Goal: Download file/media

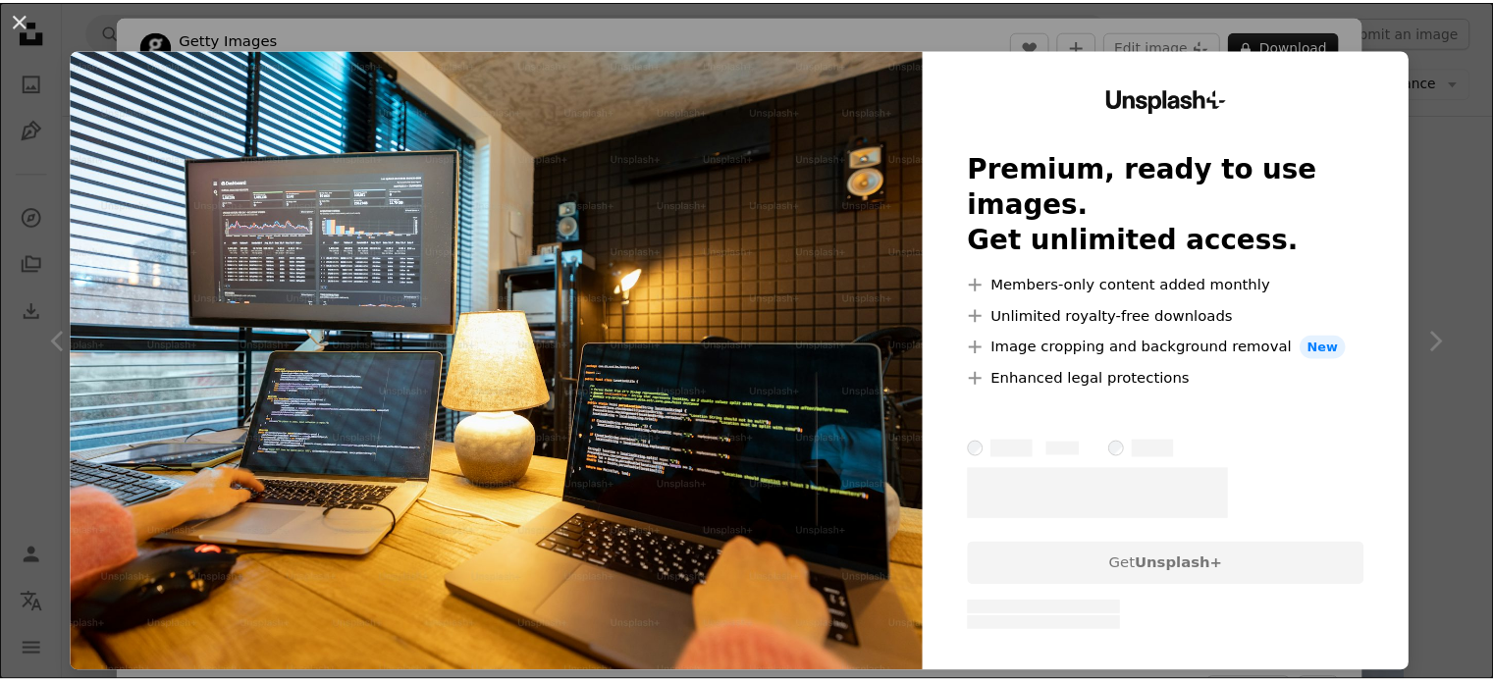
scroll to position [208, 0]
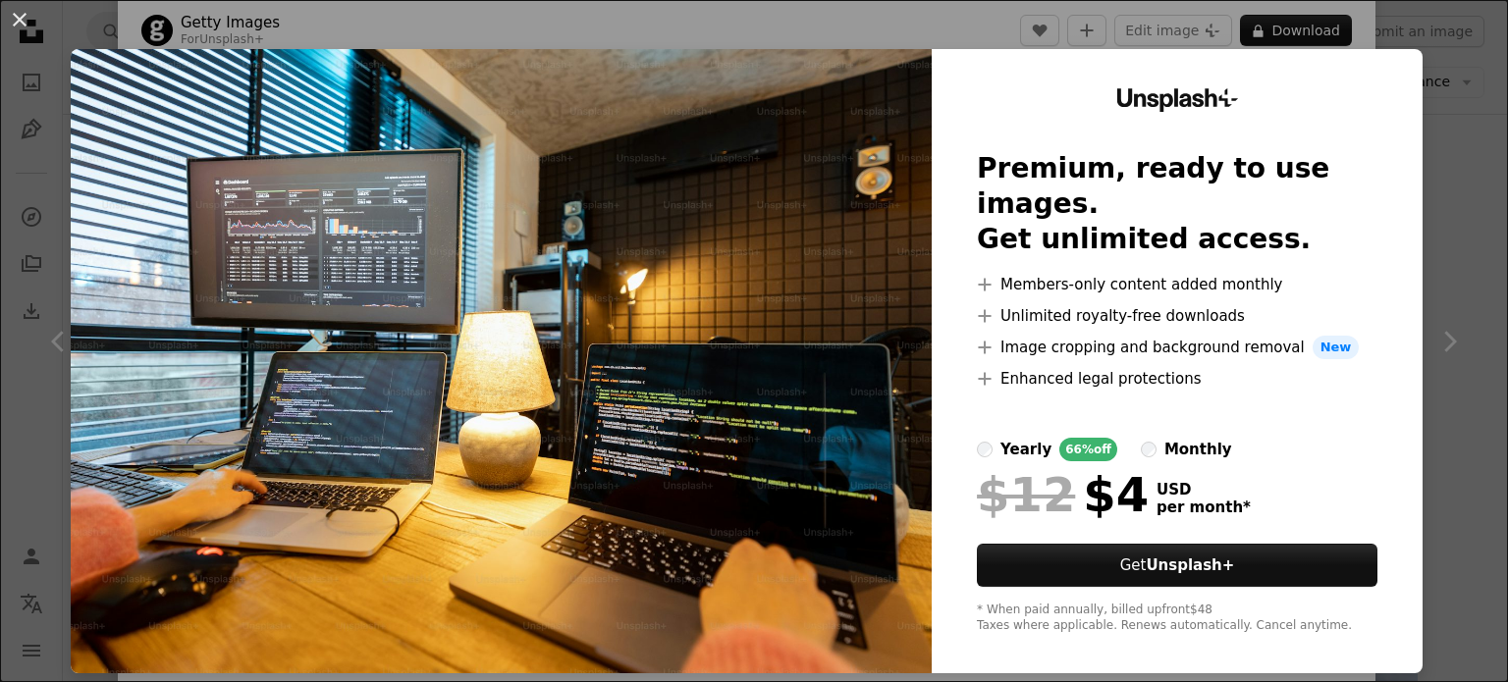
click at [1429, 41] on div "An X shape Unsplash+ Premium, ready to use images. Get unlimited access. A plus…" at bounding box center [754, 341] width 1508 height 682
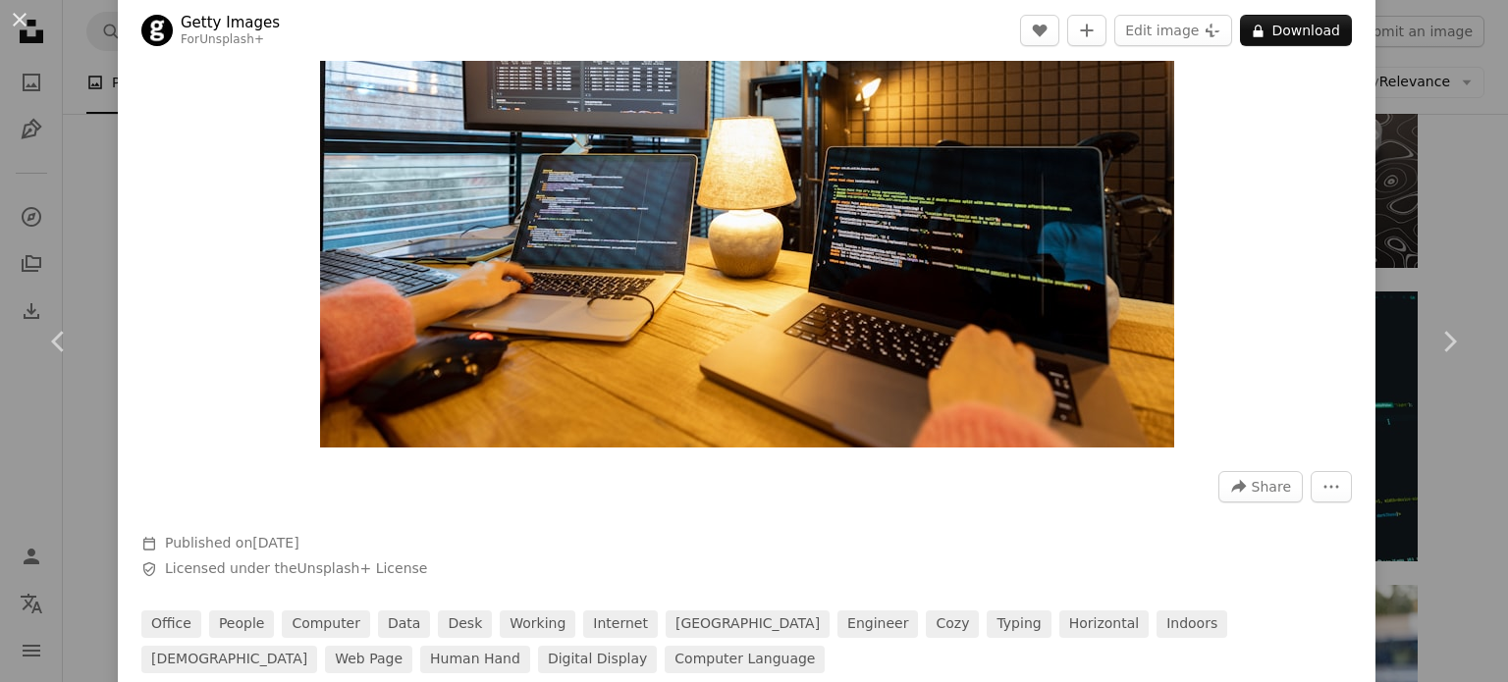
click at [1507, 252] on html "**********" at bounding box center [754, 666] width 1508 height 3920
click at [1455, 243] on div "An X shape Chevron left Chevron right Getty Images For Unsplash+ A heart A plus…" at bounding box center [754, 341] width 1508 height 682
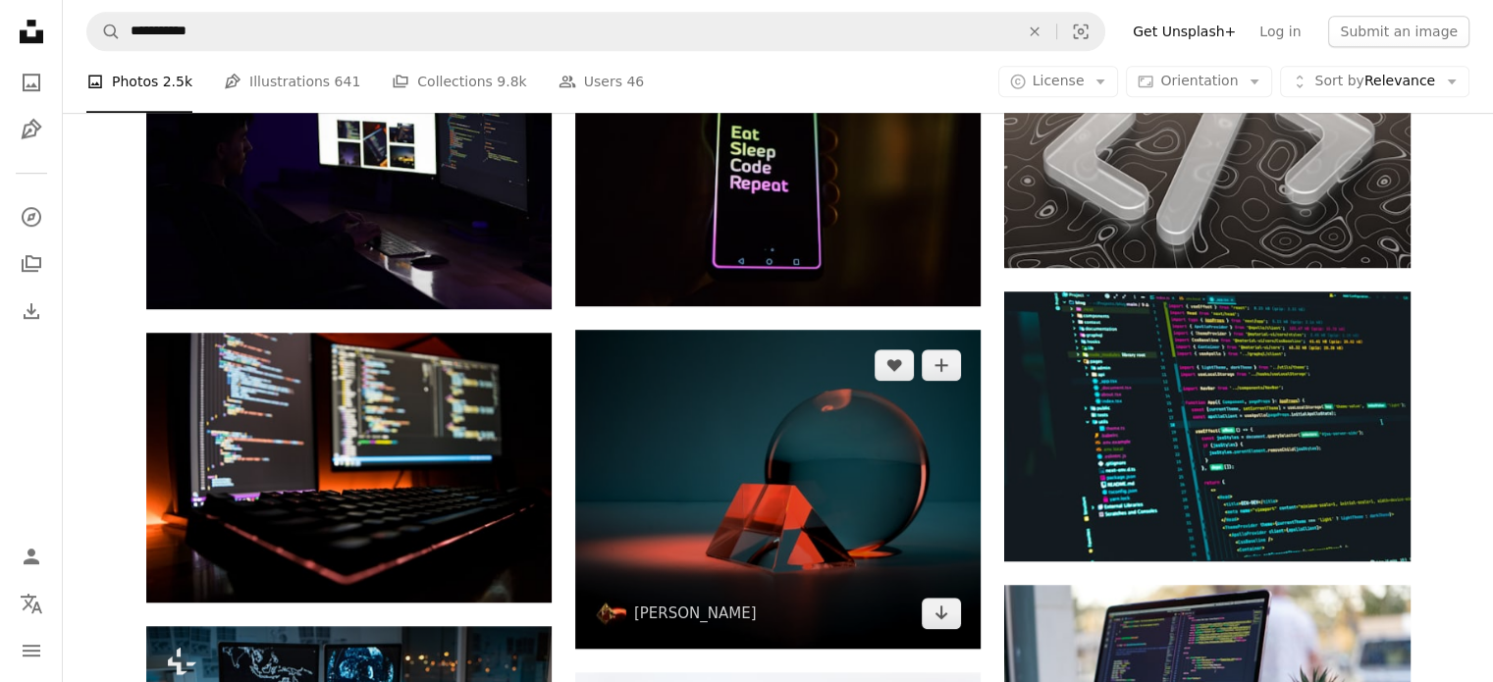
click at [744, 330] on img at bounding box center [777, 489] width 405 height 319
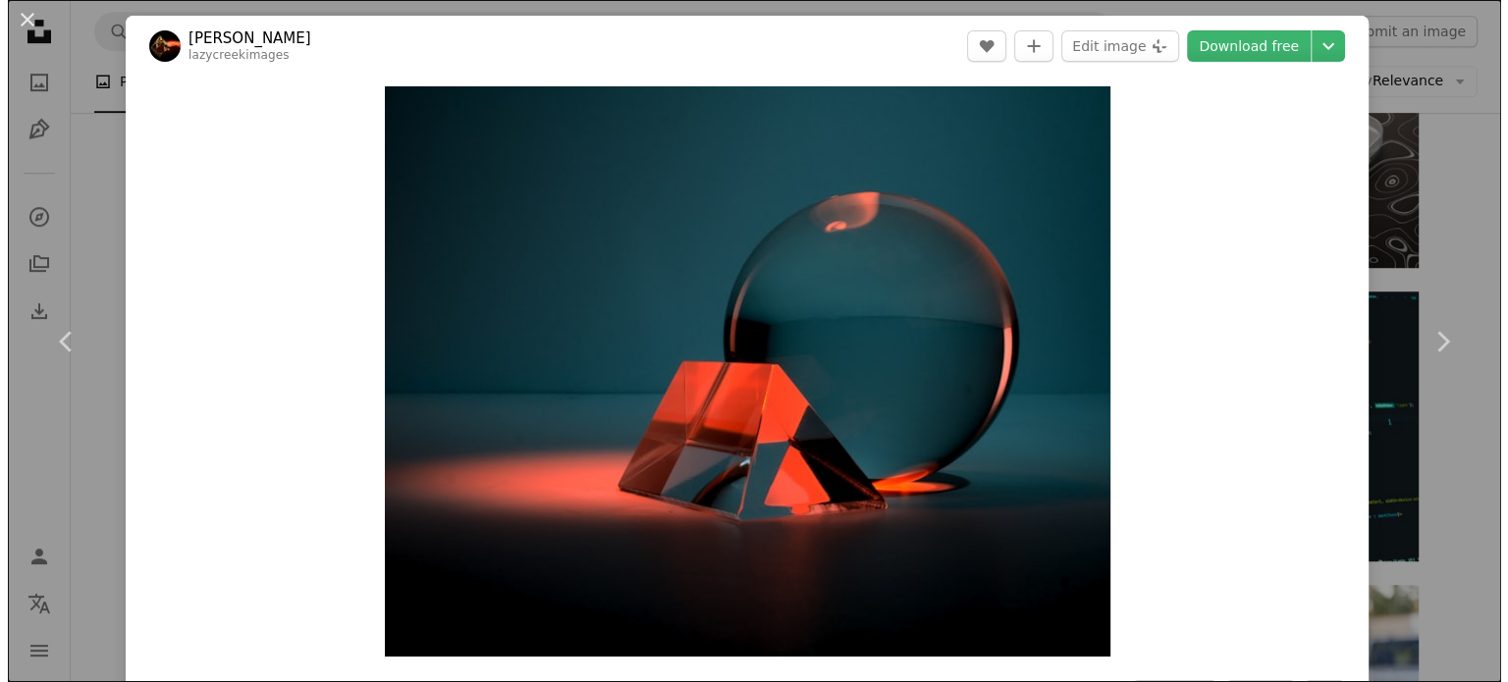
scroll to position [1354, 0]
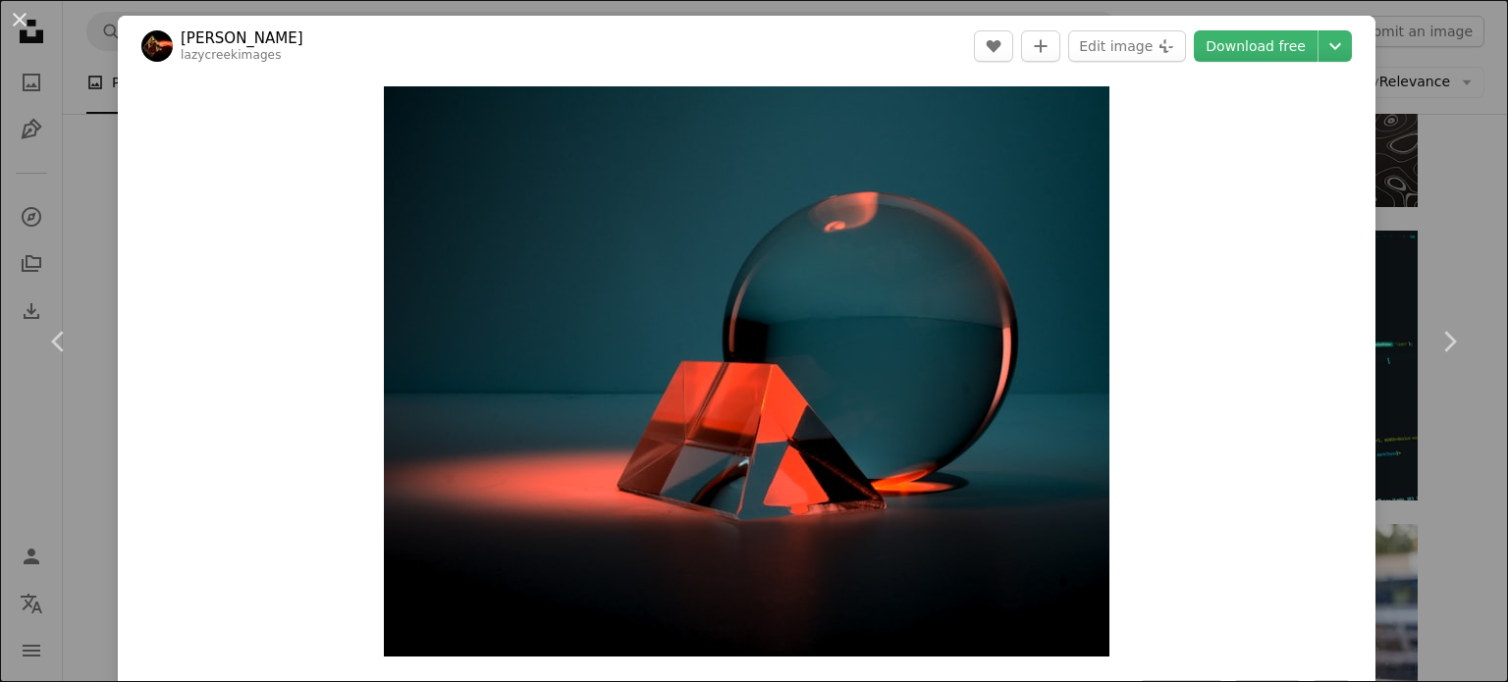
click at [1455, 223] on div "An X shape Chevron left Chevron right [PERSON_NAME] lazycreekimages A heart A p…" at bounding box center [754, 341] width 1508 height 682
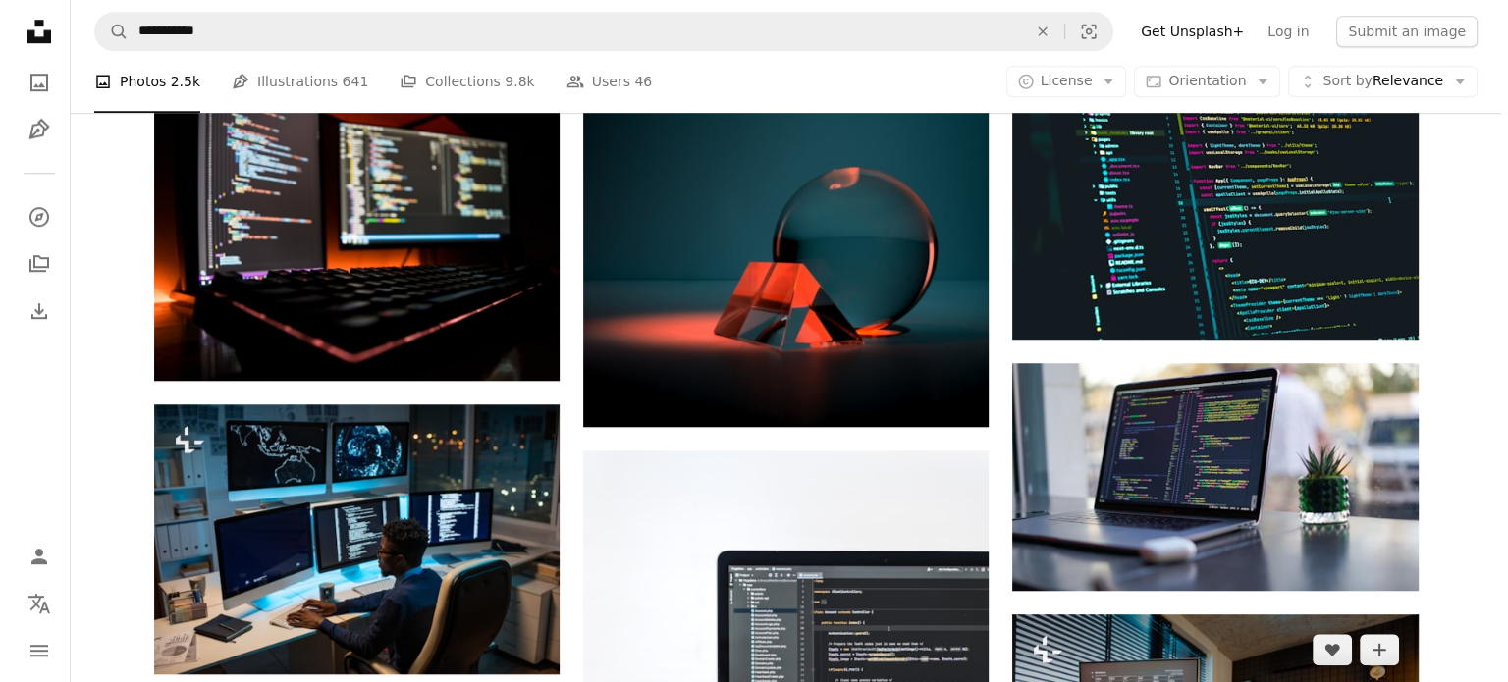
scroll to position [1516, 0]
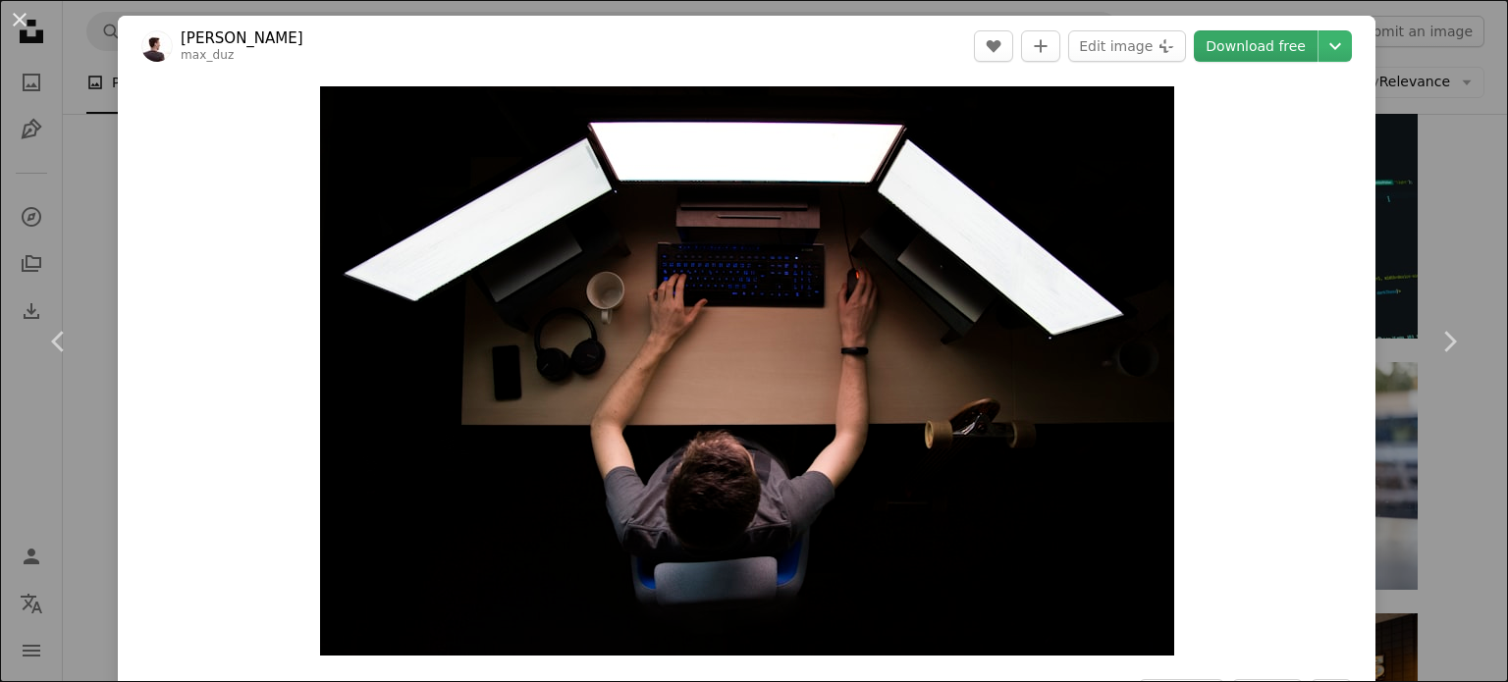
click at [1280, 51] on link "Download free" at bounding box center [1255, 45] width 124 height 31
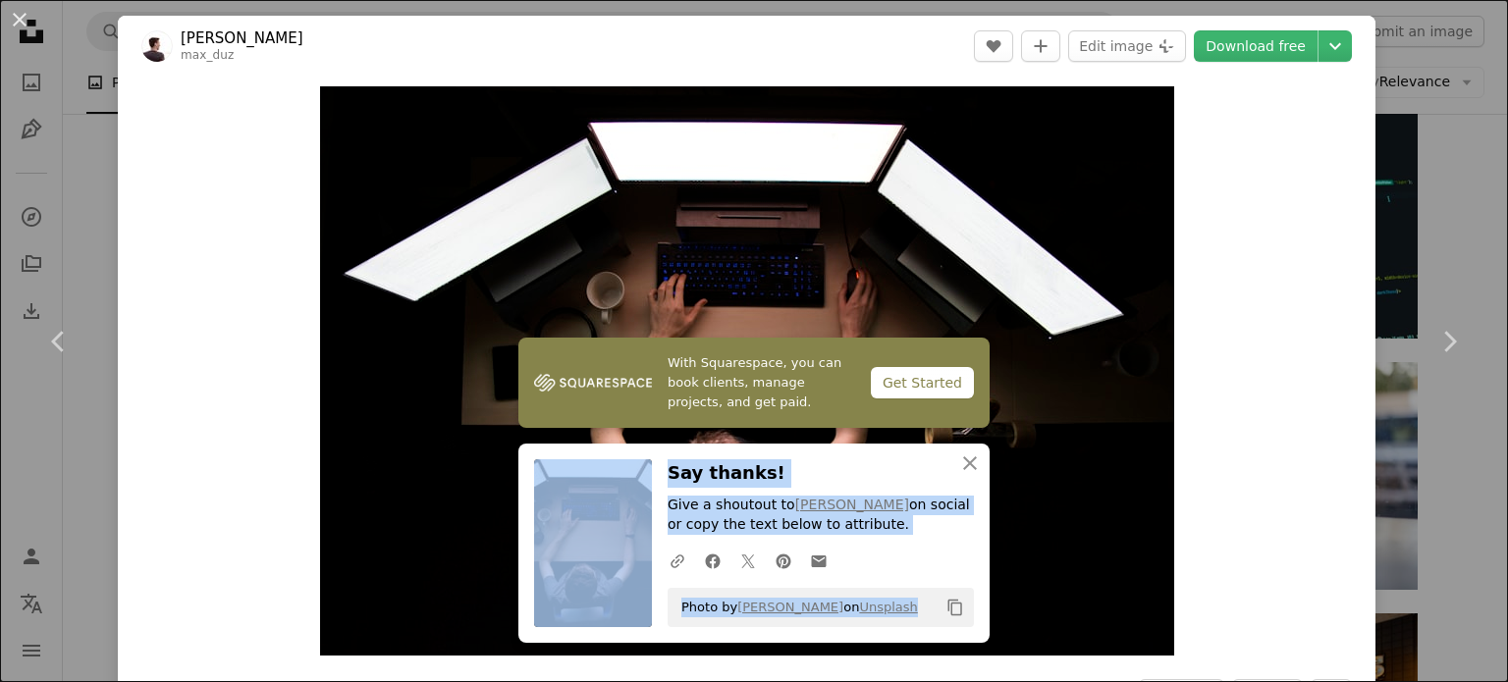
drag, startPoint x: 648, startPoint y: 592, endPoint x: 882, endPoint y: 599, distance: 234.7
click at [882, 599] on div "An X shape Close Say thanks! Give a shoutout to [PERSON_NAME] on social or copy…" at bounding box center [753, 543] width 471 height 199
click at [902, 554] on div "A URL sharing icon (chains) Facebook icon X (formerly Twitter) icon Pinterest i…" at bounding box center [817, 560] width 314 height 39
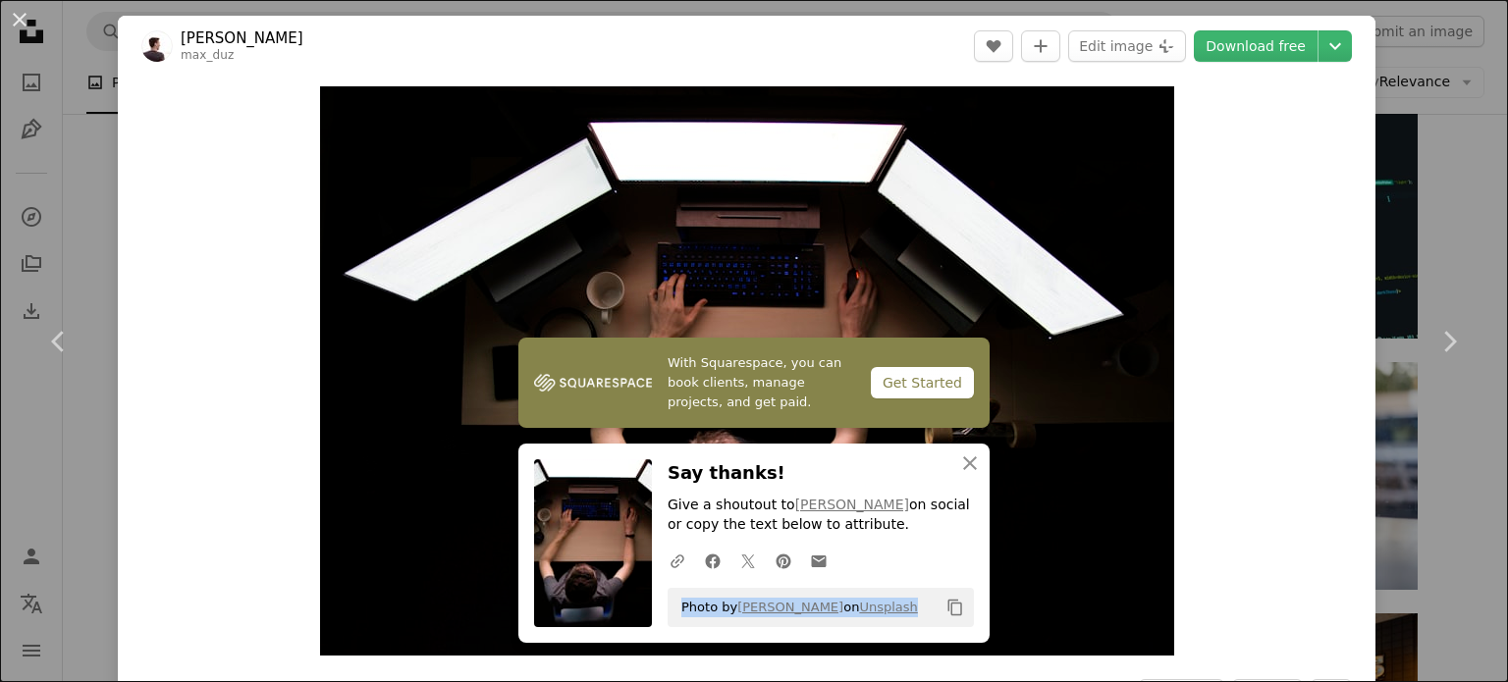
drag, startPoint x: 653, startPoint y: 608, endPoint x: 859, endPoint y: 610, distance: 206.1
click at [859, 610] on div "An X shape Close Say thanks! Give a shoutout to [PERSON_NAME] on social or copy…" at bounding box center [753, 543] width 471 height 199
copy span "Photo by [PERSON_NAME] on Unsplash"
